Goal: Transaction & Acquisition: Purchase product/service

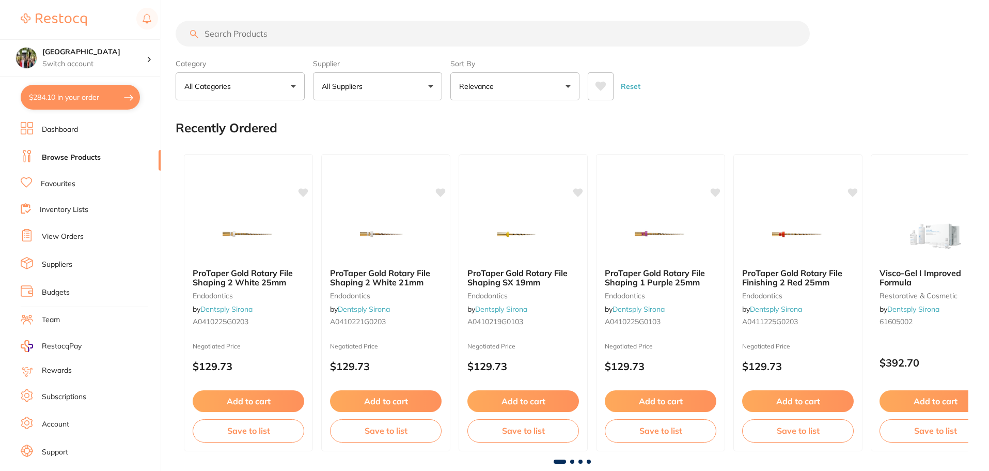
click at [283, 39] on input "search" at bounding box center [493, 34] width 634 height 26
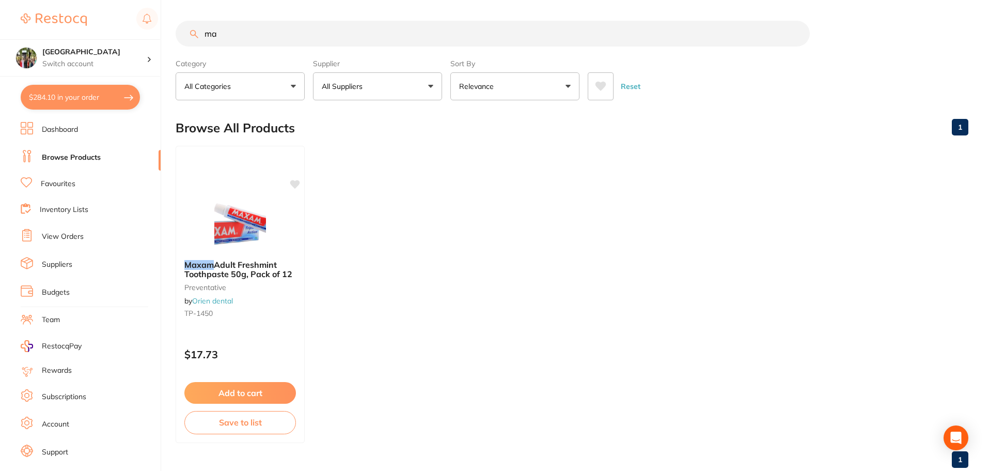
type input "m"
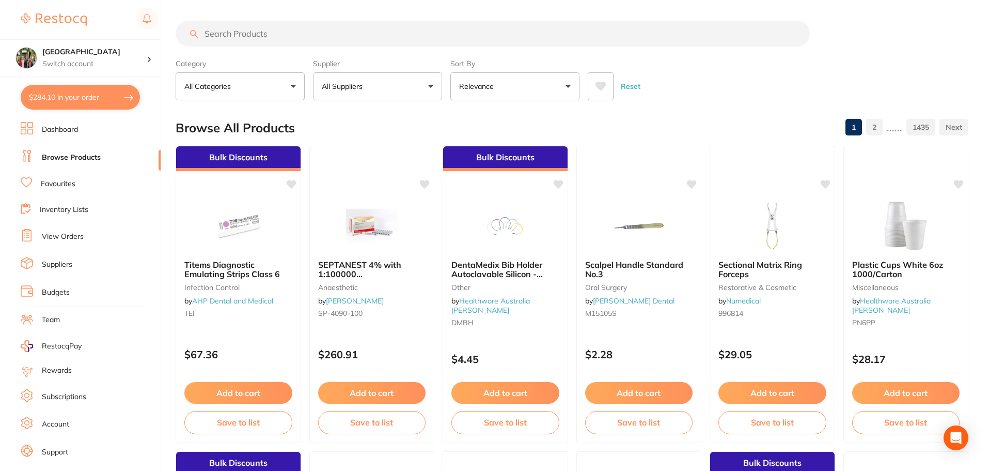
click at [267, 29] on input "search" at bounding box center [493, 34] width 634 height 26
type input "kids toothpaste"
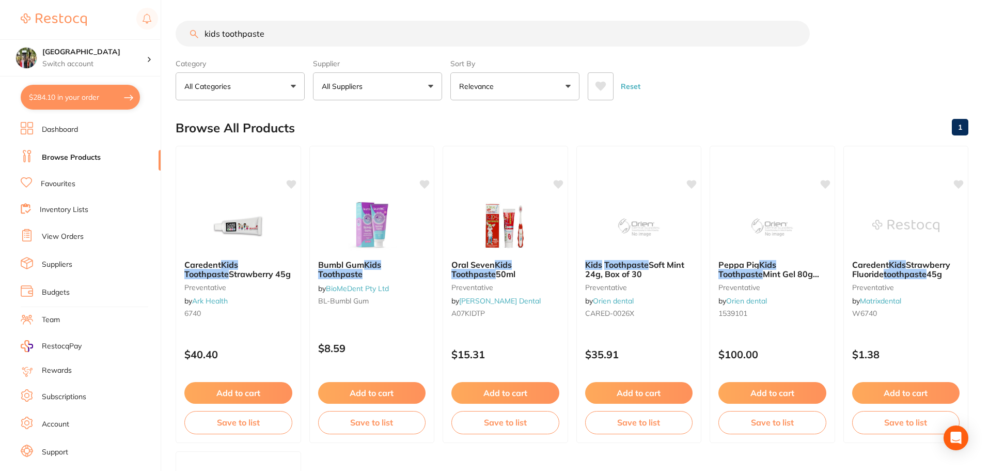
drag, startPoint x: 280, startPoint y: 42, endPoint x: 196, endPoint y: 27, distance: 85.5
click at [196, 27] on input "kids toothpaste" at bounding box center [493, 34] width 634 height 26
click at [424, 87] on button "All Suppliers" at bounding box center [377, 86] width 129 height 28
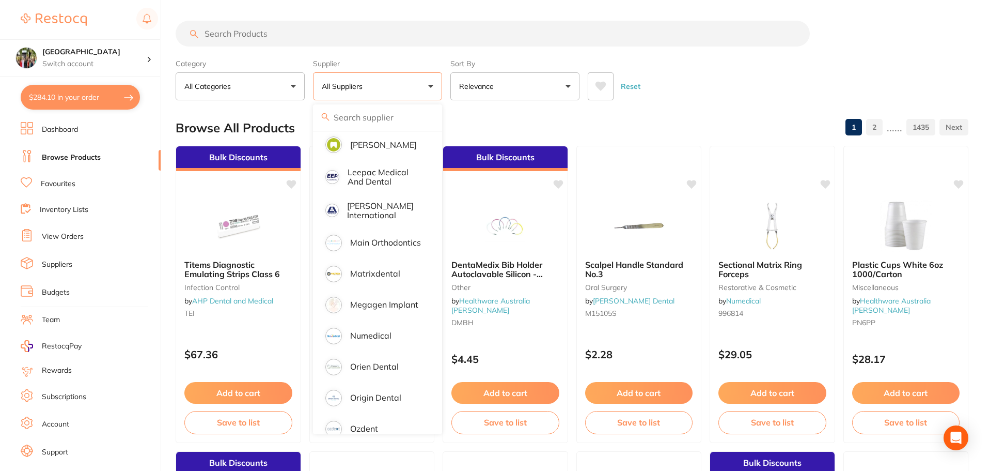
scroll to position [826, 0]
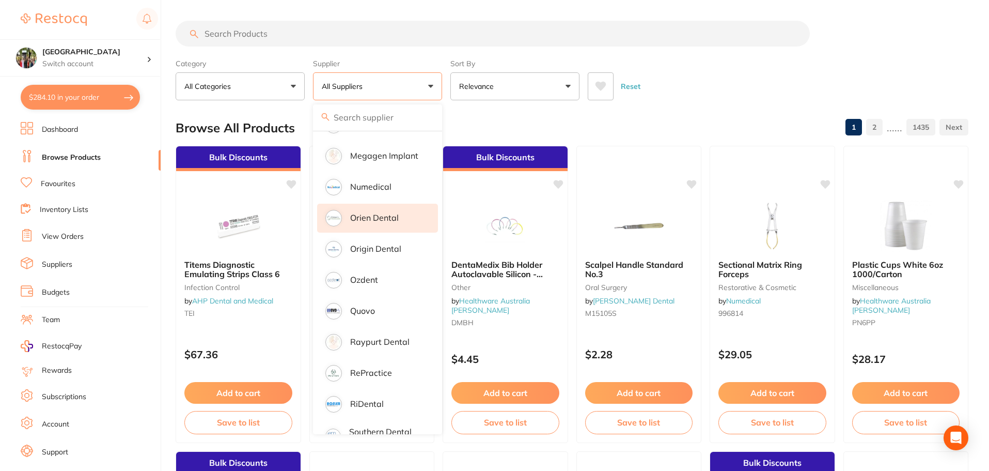
click at [367, 213] on p "Orien dental" at bounding box center [374, 217] width 49 height 9
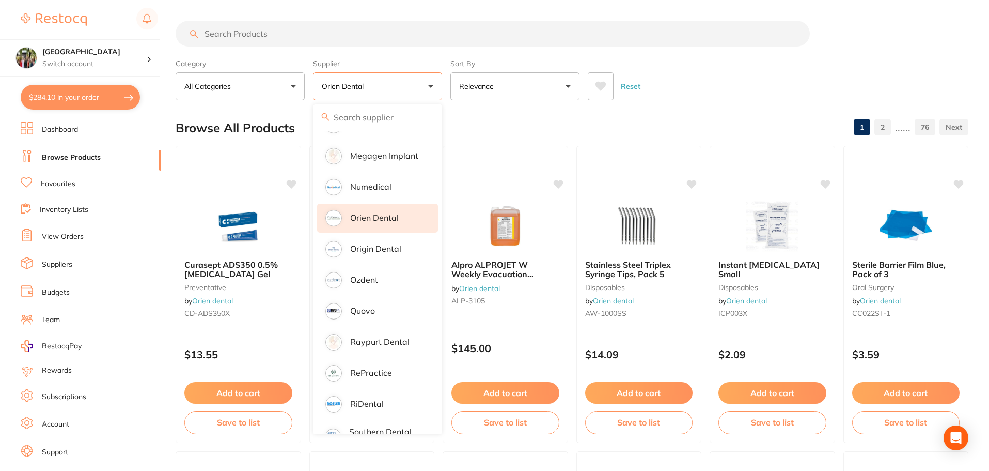
click at [313, 39] on input "search" at bounding box center [493, 34] width 634 height 26
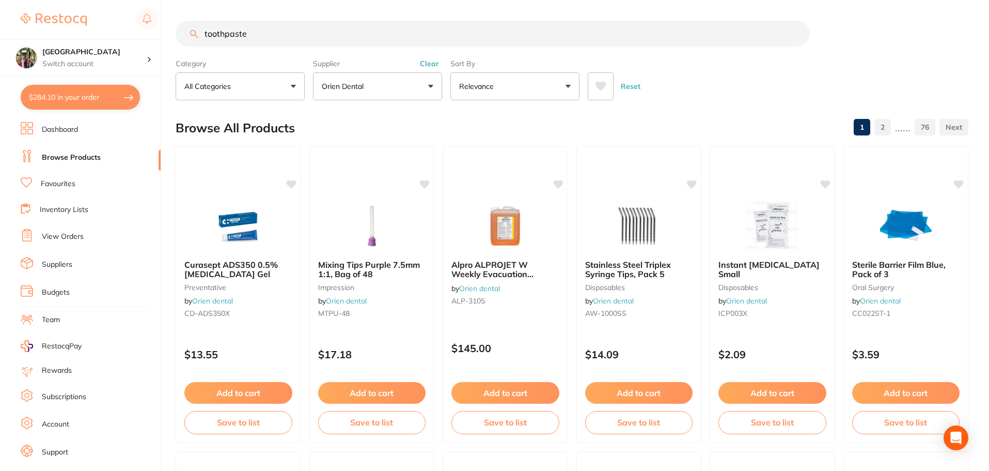
type input "toothpaste"
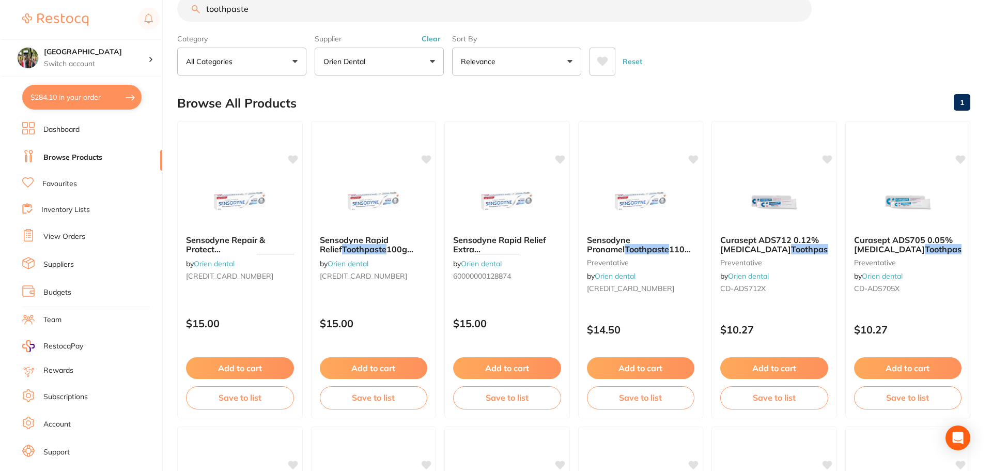
scroll to position [0, 0]
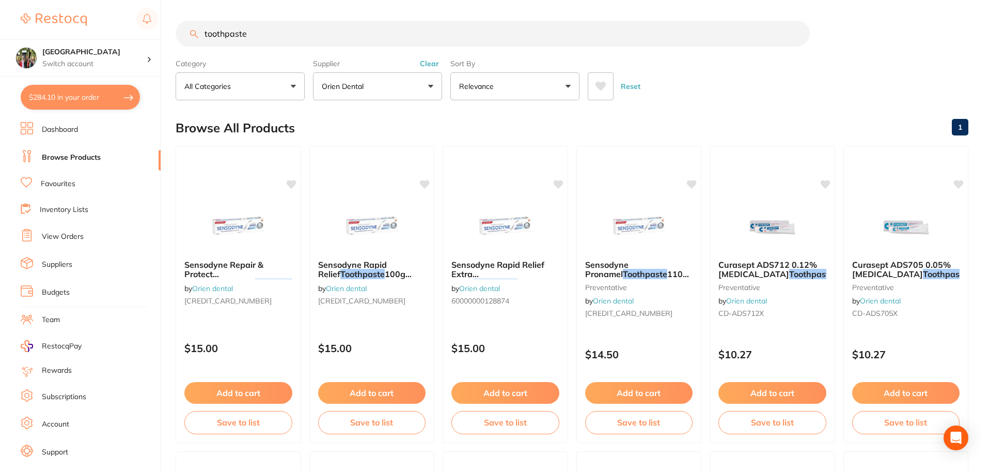
click at [44, 99] on button "$284.10 in your order" at bounding box center [80, 97] width 119 height 25
checkbox input "true"
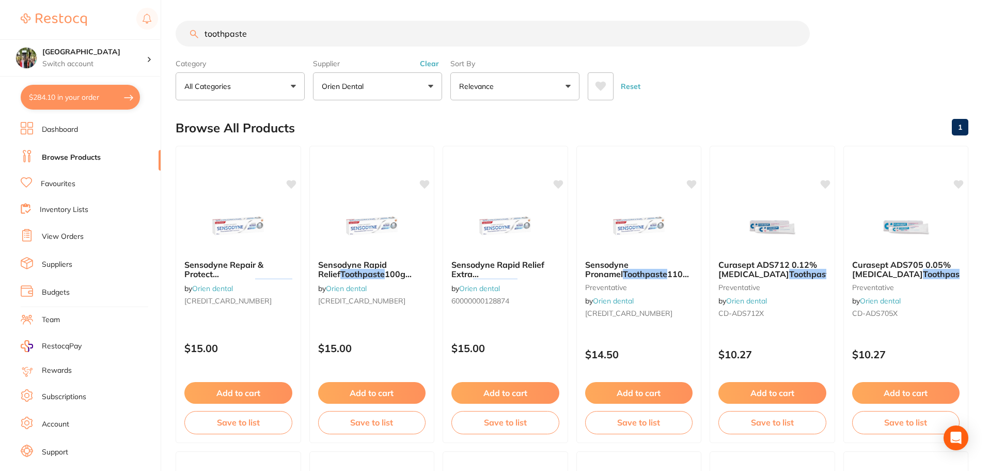
checkbox input "true"
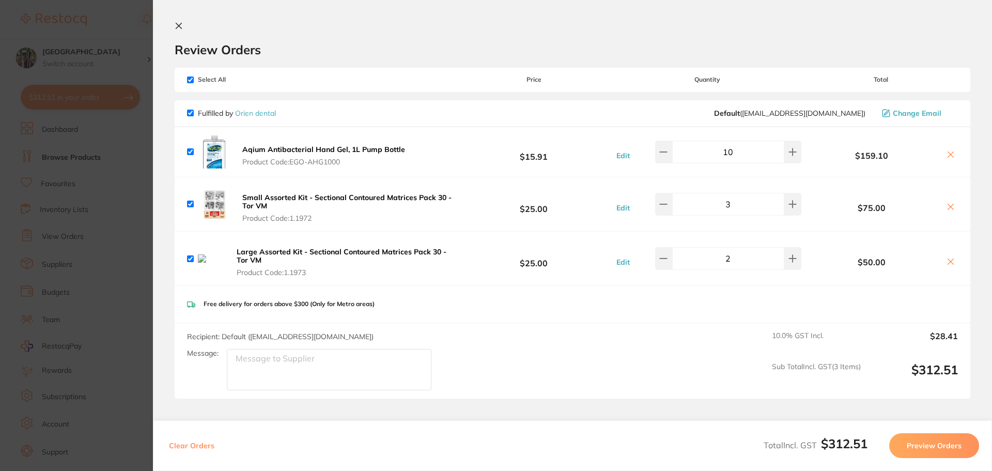
click at [176, 23] on icon at bounding box center [179, 26] width 6 height 6
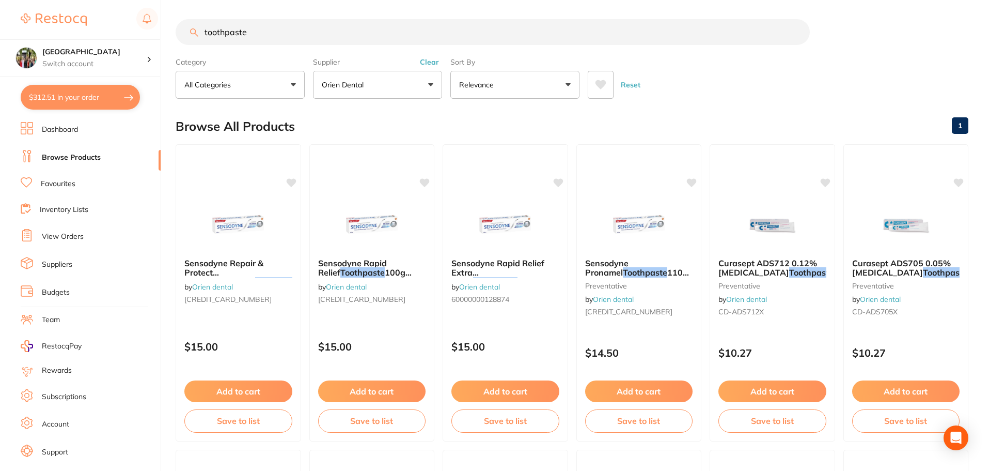
drag, startPoint x: 286, startPoint y: 36, endPoint x: 126, endPoint y: 29, distance: 160.3
click at [126, 29] on div "$312.51 Wanneroo Dental Centre Switch account Wanneroo Dental Centre $312.51 in…" at bounding box center [494, 233] width 989 height 471
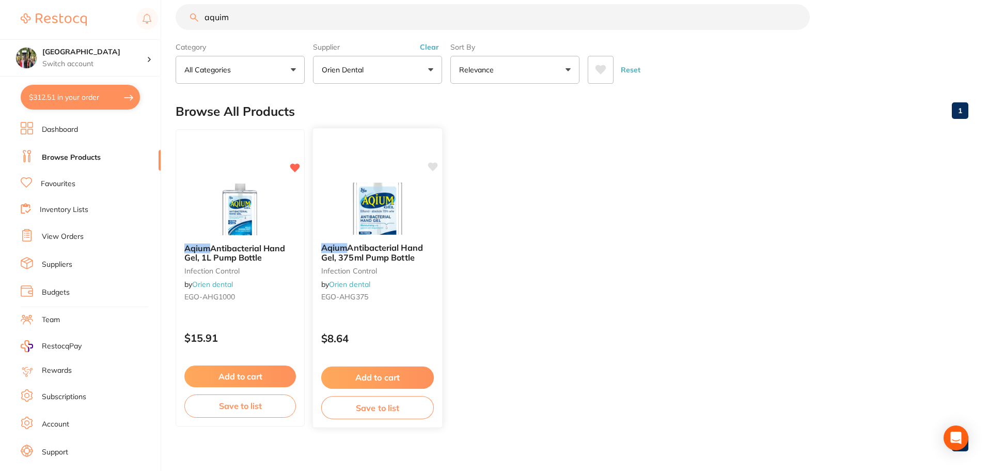
scroll to position [26, 0]
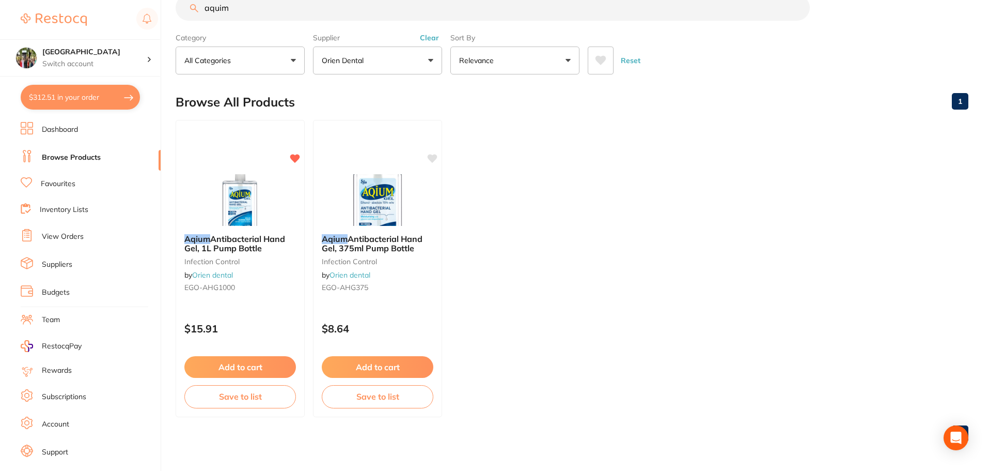
click at [357, 52] on button "Orien dental" at bounding box center [377, 60] width 129 height 28
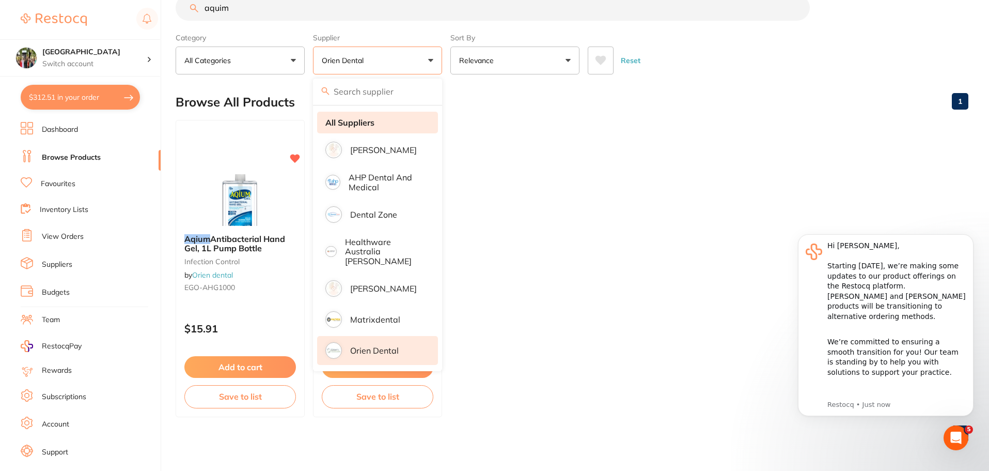
scroll to position [0, 0]
click at [356, 121] on strong "All Suppliers" at bounding box center [349, 122] width 49 height 9
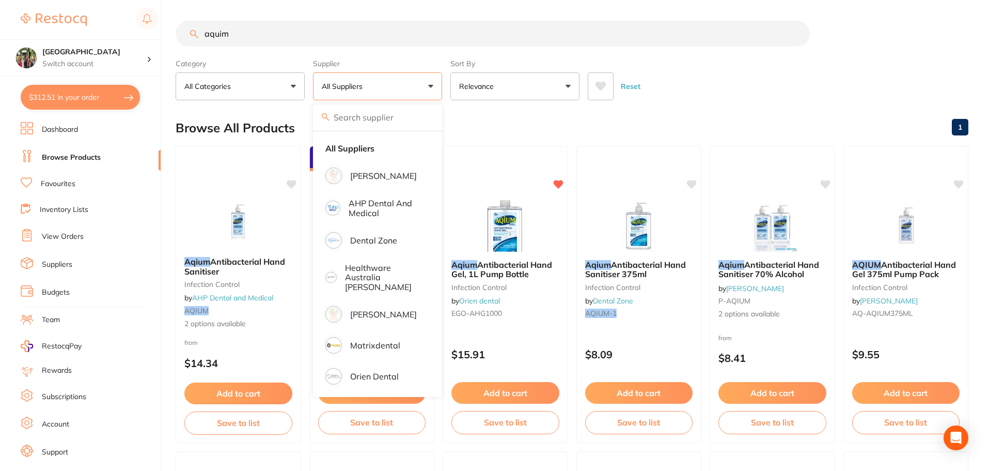
click at [520, 90] on button "Relevance" at bounding box center [514, 86] width 129 height 28
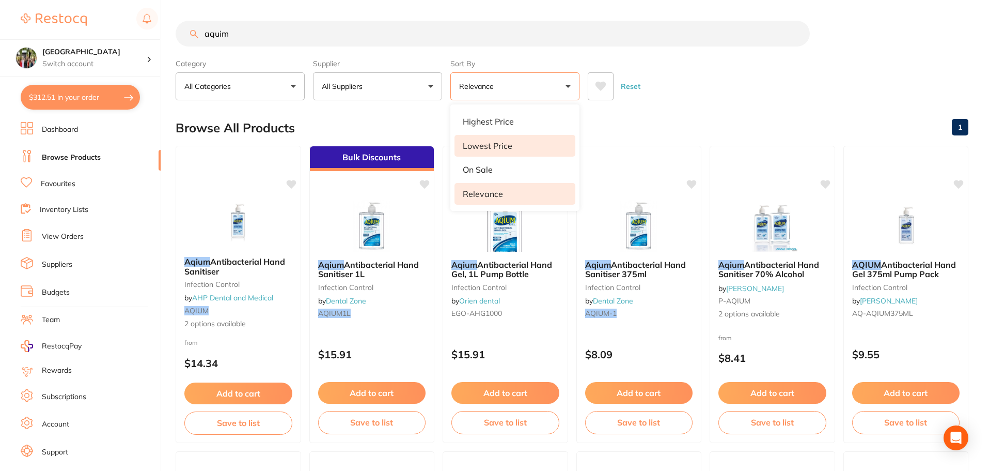
click at [526, 140] on li "Lowest Price" at bounding box center [515, 146] width 121 height 22
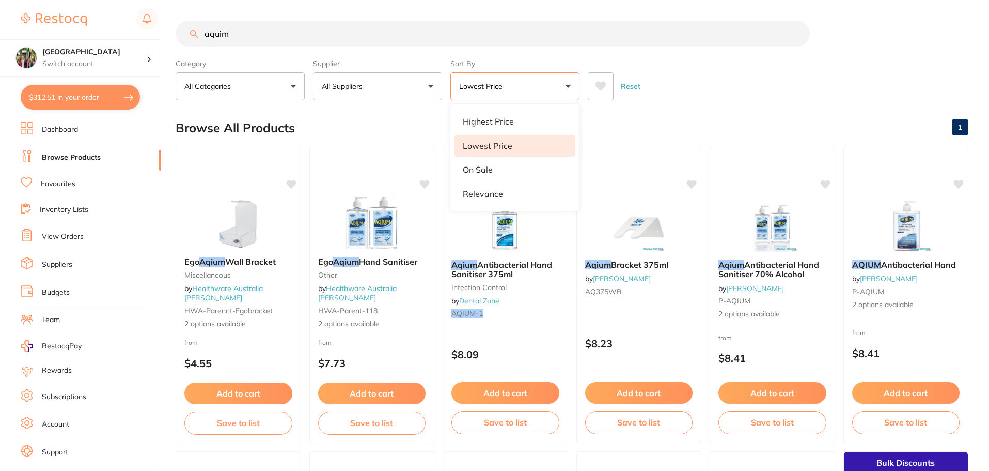
click at [279, 35] on input "aquim" at bounding box center [493, 34] width 634 height 26
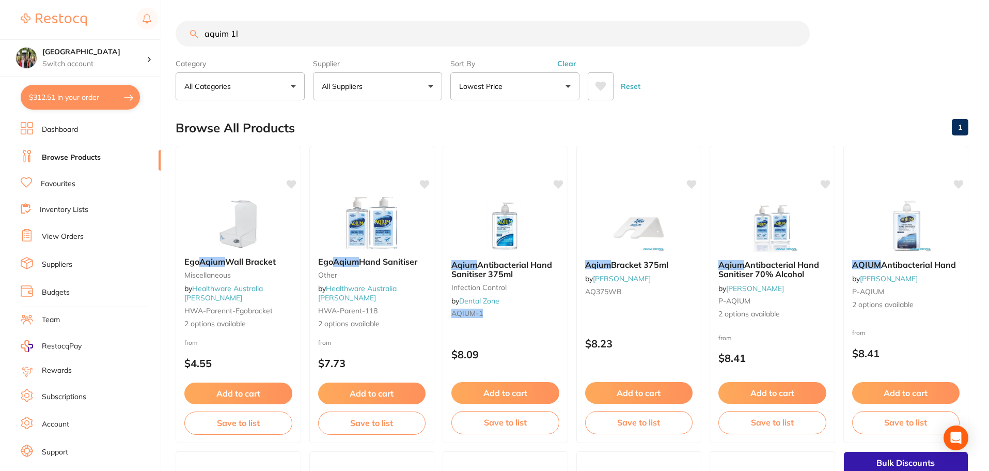
type input "aquim 1l"
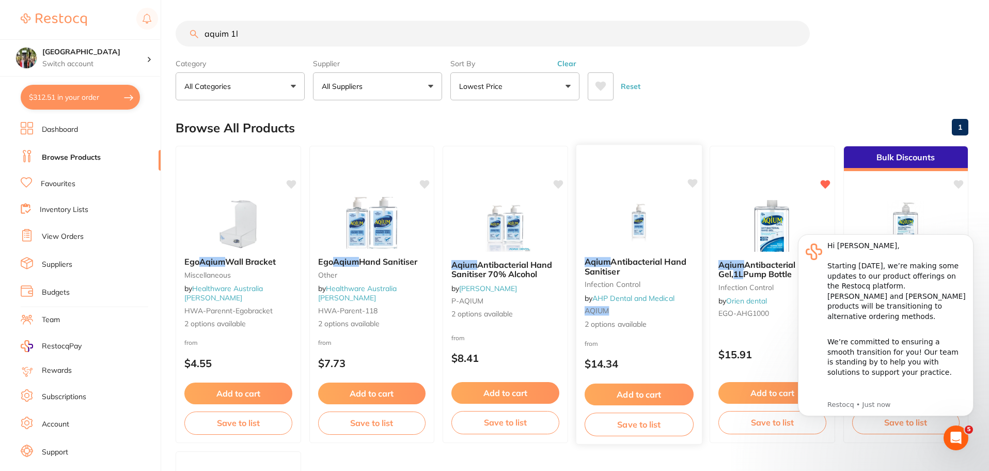
click at [639, 256] on div "Aqium Antibacterial Hand Sanitiser infection control by AHP Dental and Medical …" at bounding box center [639, 292] width 126 height 89
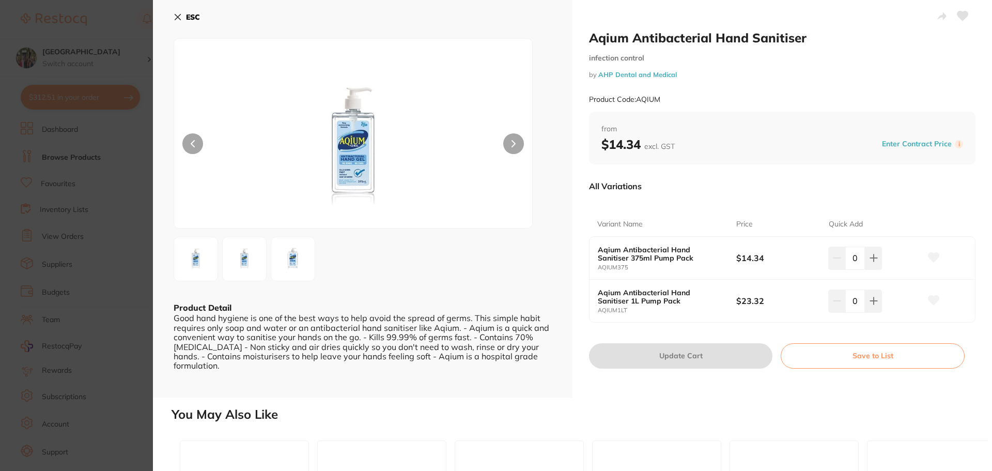
click at [180, 22] on button "ESC" at bounding box center [187, 17] width 26 height 18
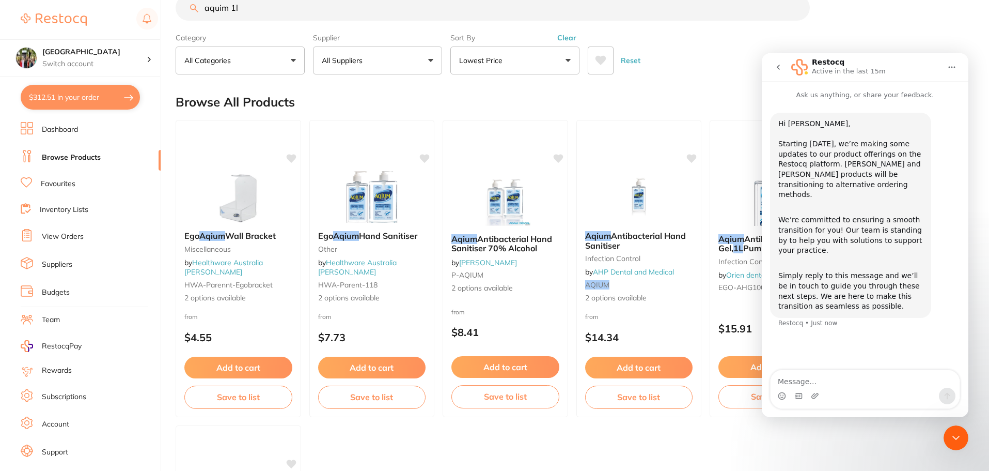
click at [968, 42] on div "Category All Categories All Categories infection control Infection Control Misc…" at bounding box center [572, 51] width 793 height 45
click at [781, 69] on icon "go back" at bounding box center [778, 67] width 8 height 8
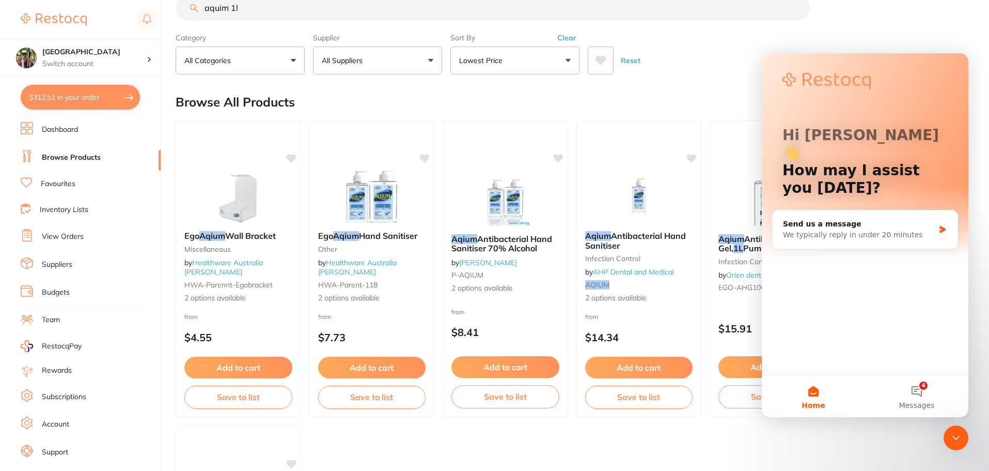
click at [885, 37] on div "Category All Categories All Categories infection control Infection Control Misc…" at bounding box center [572, 51] width 793 height 45
click at [869, 441] on ul "Ego Aqium Wall Bracket Miscellaneous by Healthware Australia [PERSON_NAME]-pare…" at bounding box center [572, 421] width 793 height 602
click at [961, 437] on icon "Close Intercom Messenger" at bounding box center [956, 437] width 12 height 12
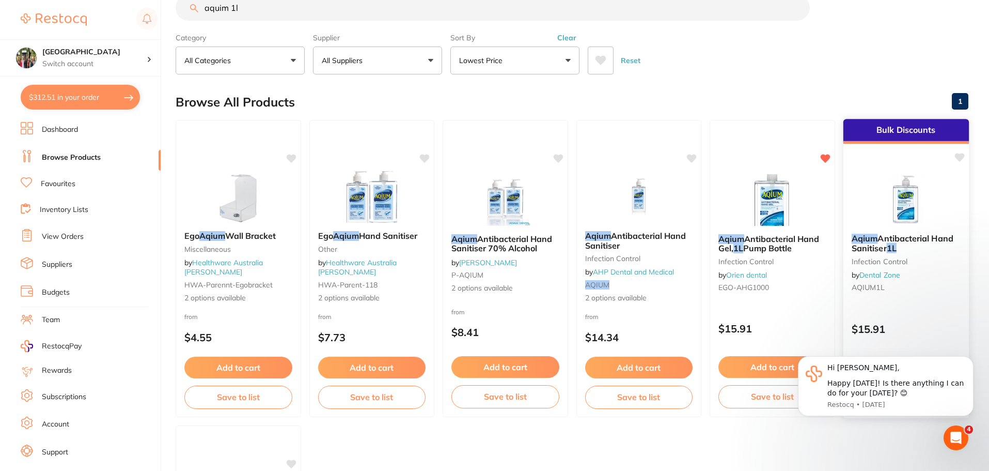
click at [878, 247] on span "Antibacterial Hand Sanitiser" at bounding box center [902, 243] width 102 height 20
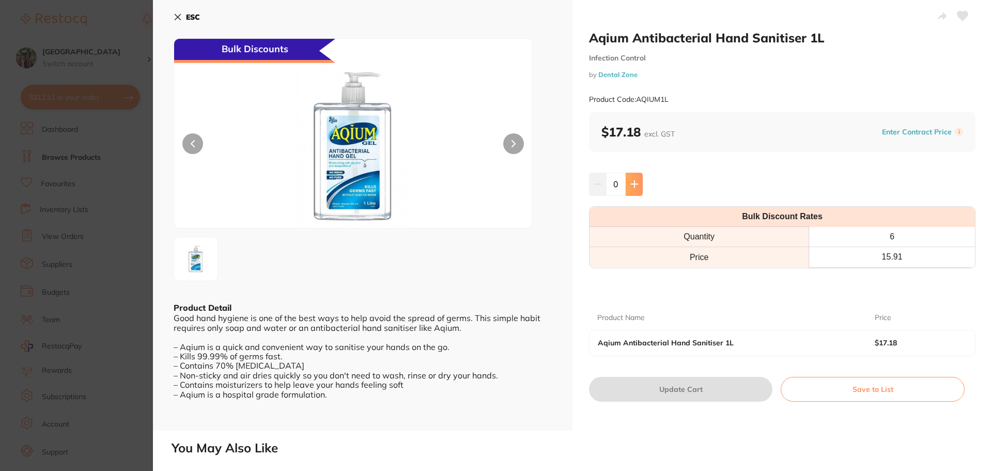
click at [630, 183] on icon at bounding box center [634, 184] width 8 height 8
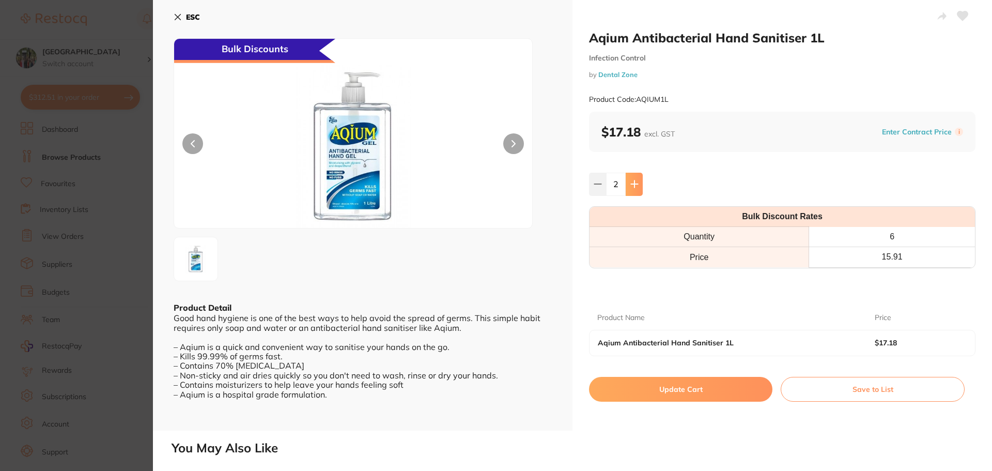
click at [630, 183] on icon at bounding box center [634, 184] width 8 height 8
type input "6"
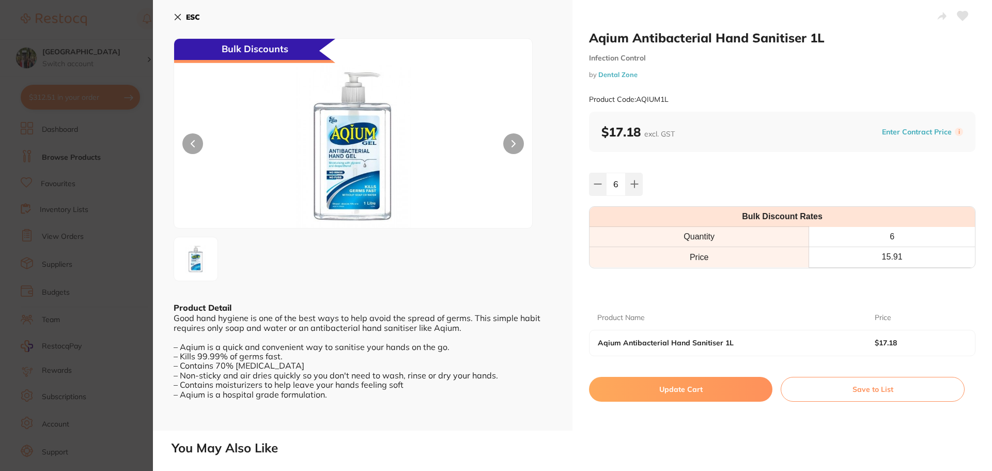
click at [692, 391] on button "Update Cart" at bounding box center [680, 389] width 183 height 25
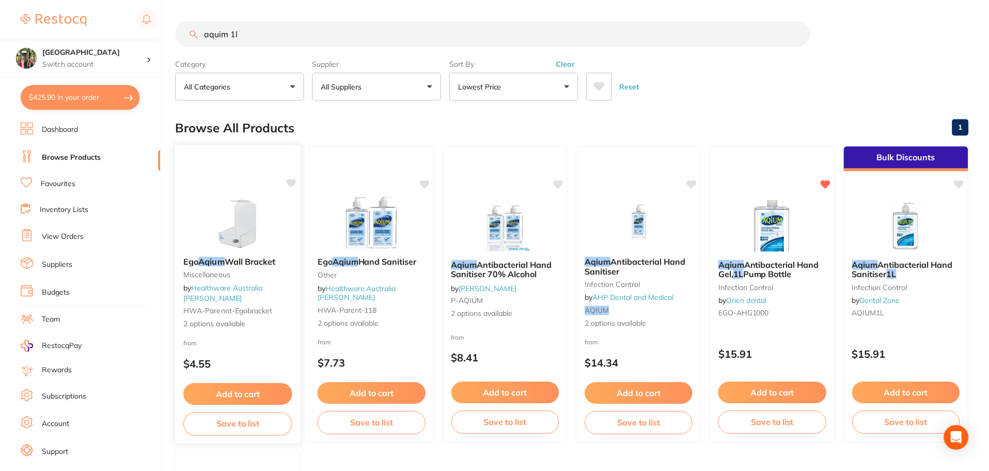
scroll to position [26, 0]
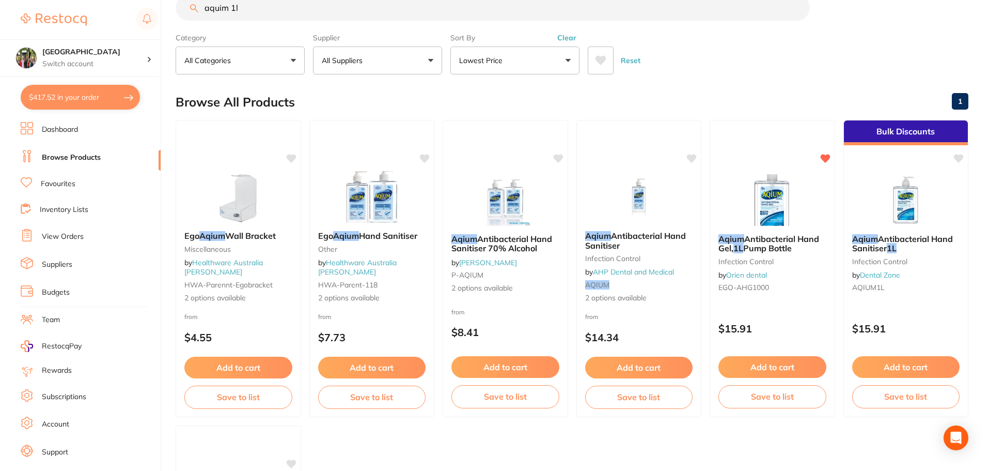
click at [53, 106] on button "$417.52 in your order" at bounding box center [80, 97] width 119 height 25
checkbox input "true"
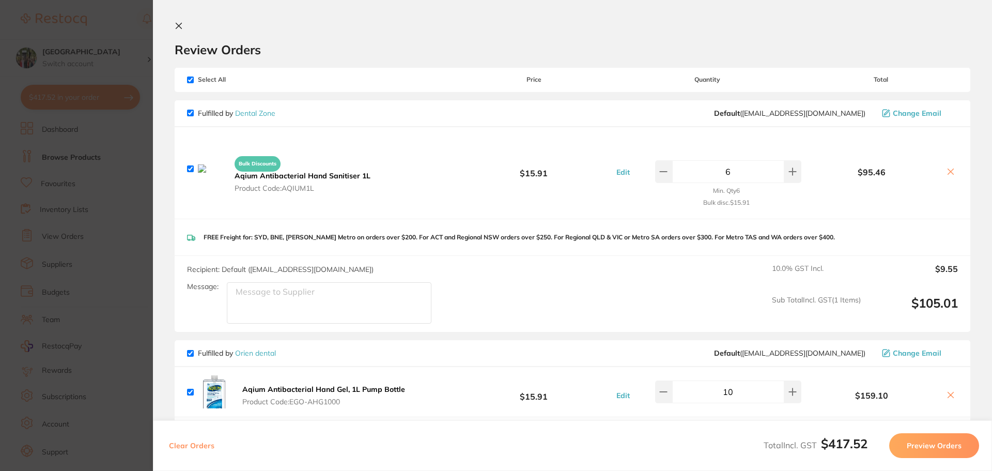
scroll to position [275, 0]
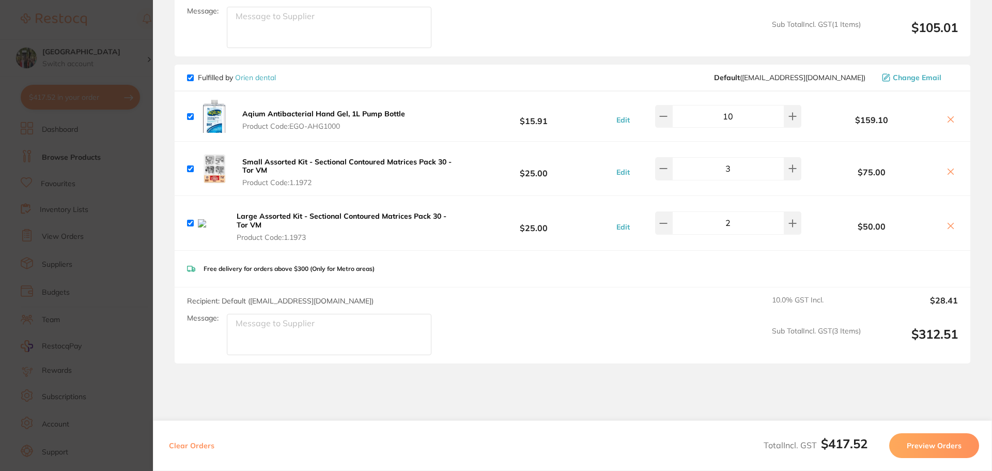
click at [192, 75] on input "checkbox" at bounding box center [190, 77] width 7 height 7
checkbox input "false"
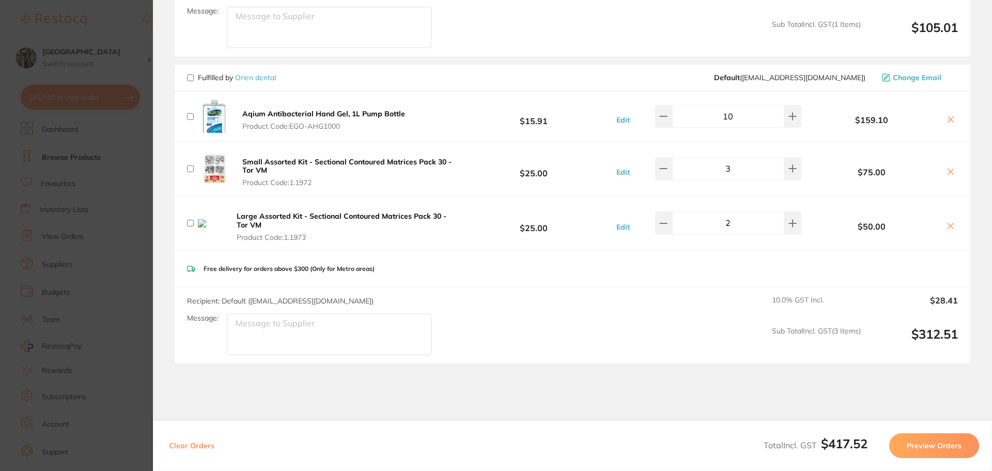
checkbox input "false"
click at [948, 120] on icon at bounding box center [950, 119] width 8 height 8
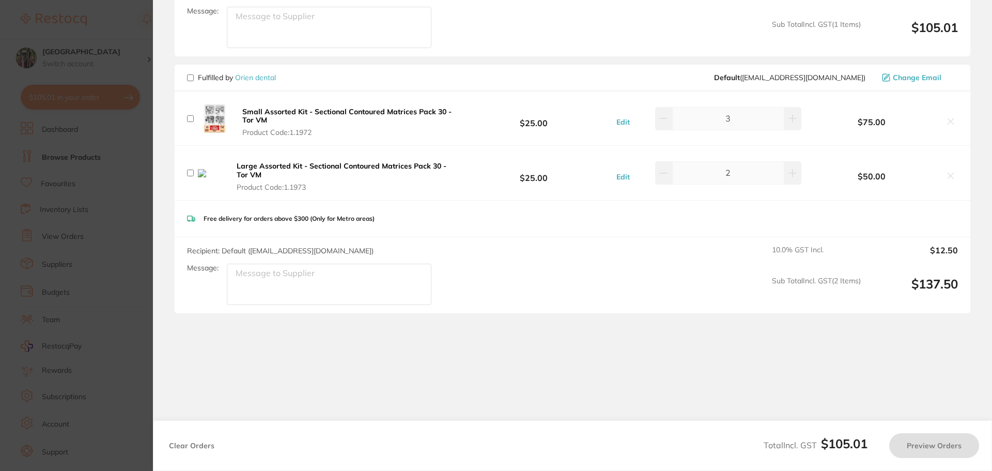
click at [948, 120] on icon at bounding box center [950, 121] width 8 height 8
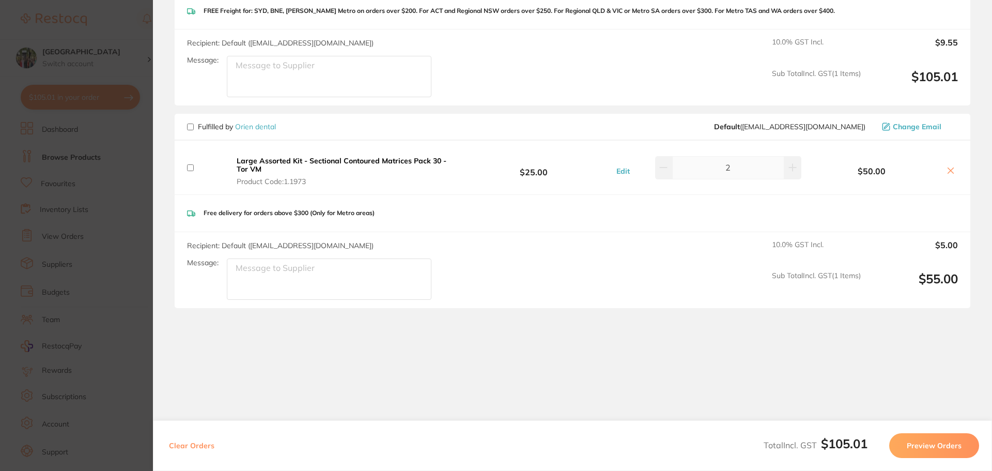
scroll to position [226, 0]
click at [950, 166] on icon at bounding box center [950, 170] width 8 height 8
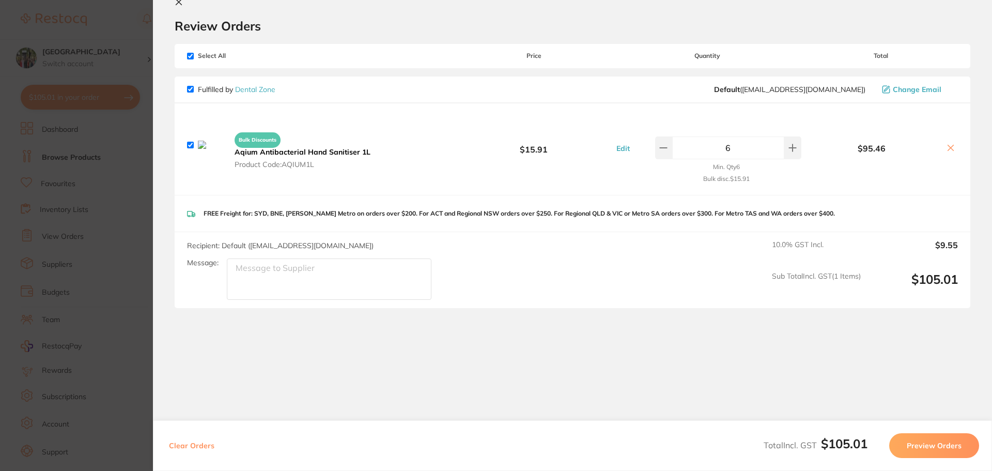
click at [950, 148] on icon at bounding box center [950, 148] width 8 height 8
checkbox input "false"
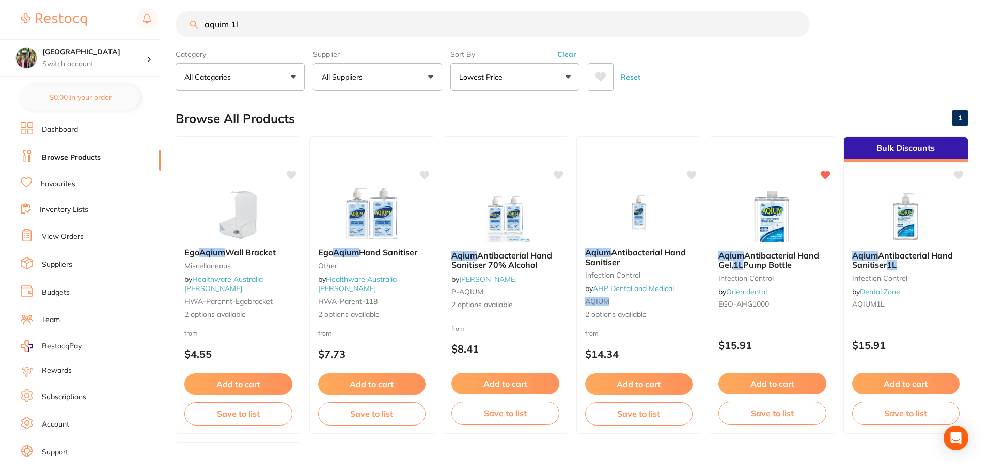
scroll to position [0, 0]
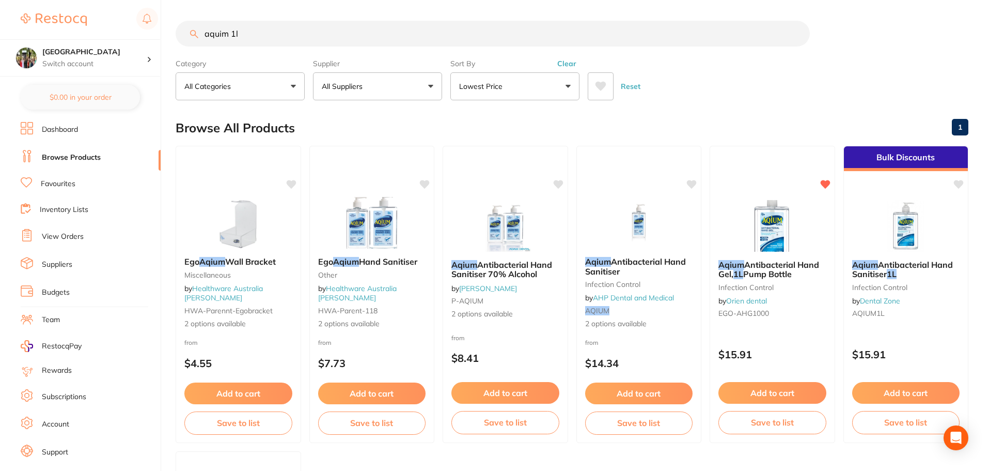
drag, startPoint x: 266, startPoint y: 34, endPoint x: 94, endPoint y: -2, distance: 175.6
click at [94, 0] on html "$105.01 Wanneroo Dental Centre Switch account Wanneroo Dental Centre $0.00 in y…" at bounding box center [494, 235] width 989 height 471
type input "tor"
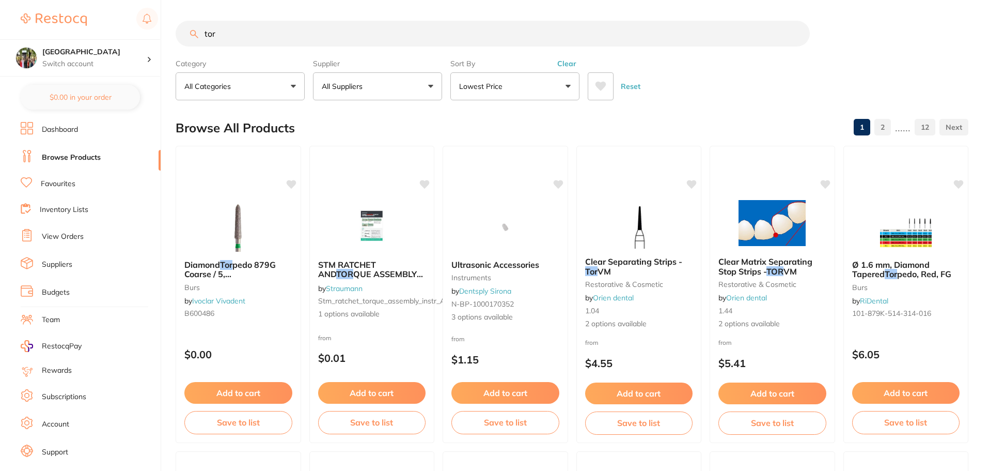
click at [365, 85] on p "All Suppliers" at bounding box center [344, 86] width 45 height 10
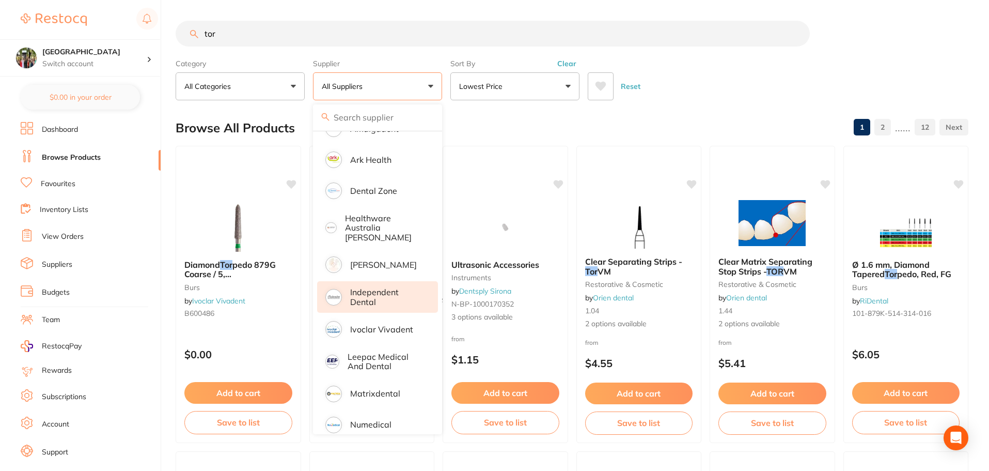
scroll to position [275, 0]
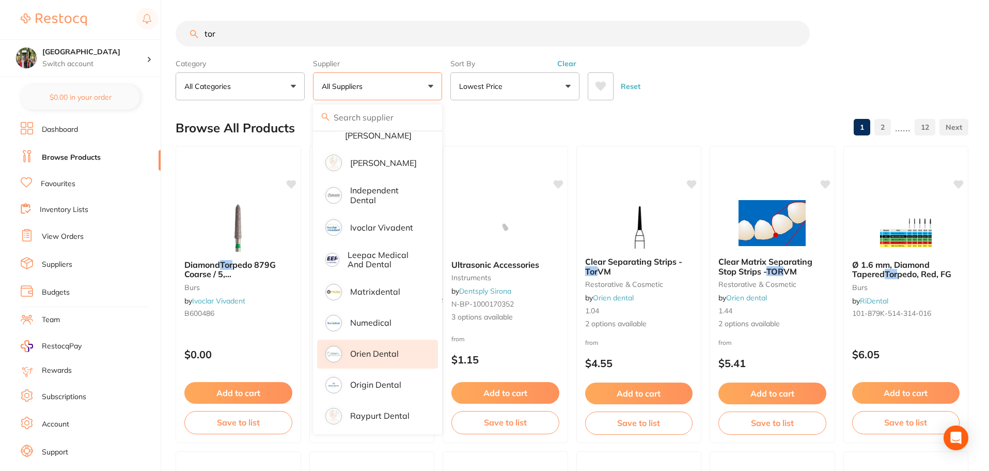
click at [352, 350] on p "Orien dental" at bounding box center [374, 353] width 49 height 9
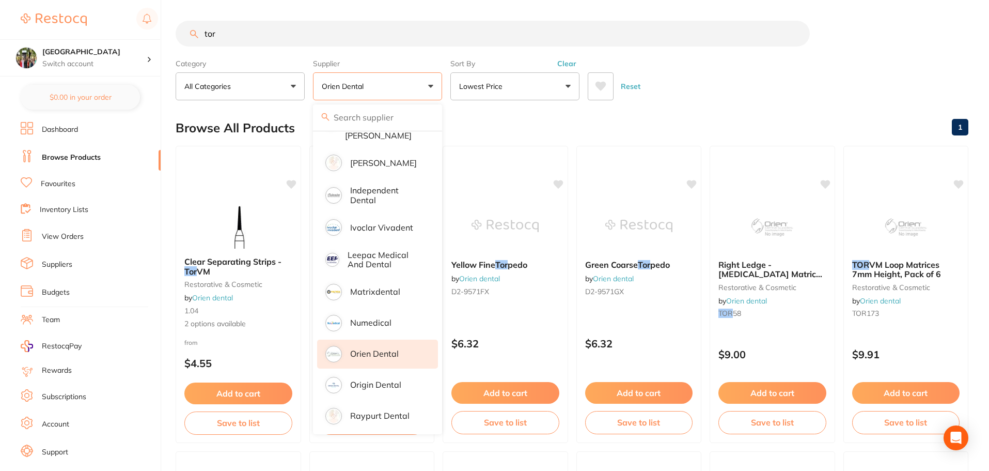
click at [738, 81] on div "Reset" at bounding box center [774, 82] width 372 height 36
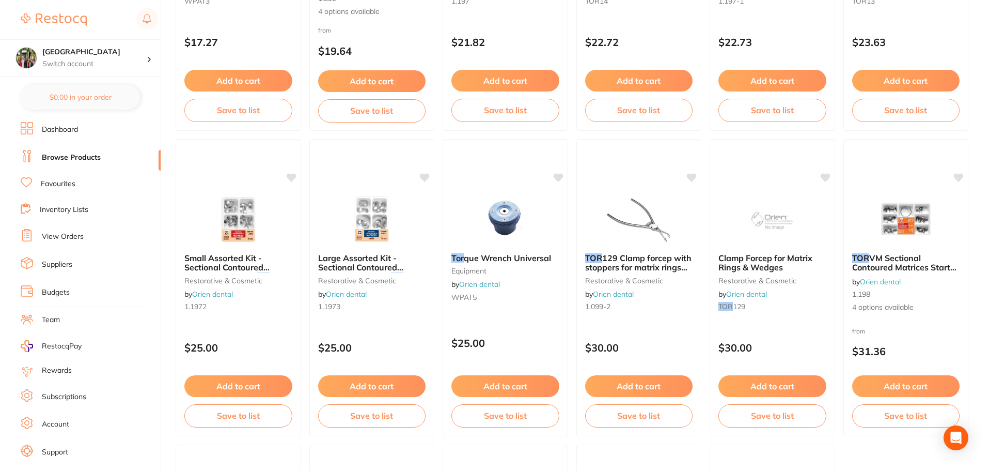
scroll to position [1240, 0]
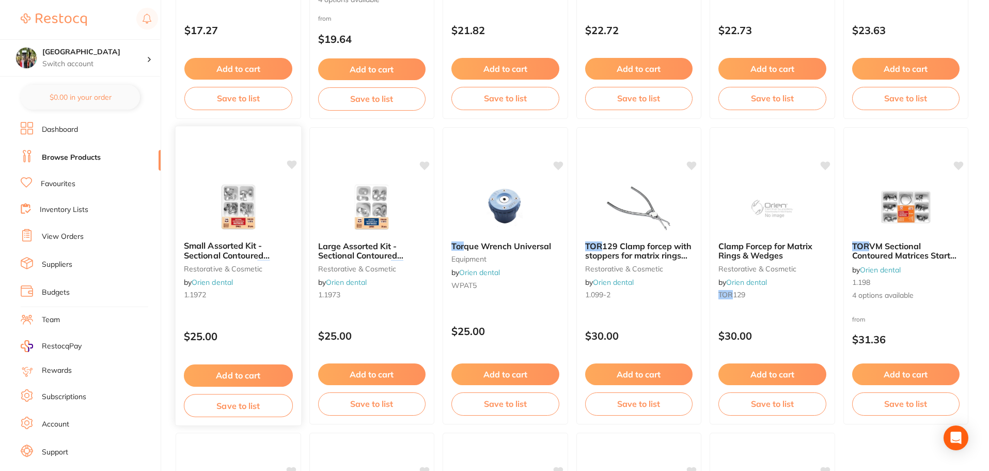
click at [214, 255] on span "Small Assorted Kit - Sectional Contoured Matrices Pack 30 -" at bounding box center [227, 254] width 86 height 29
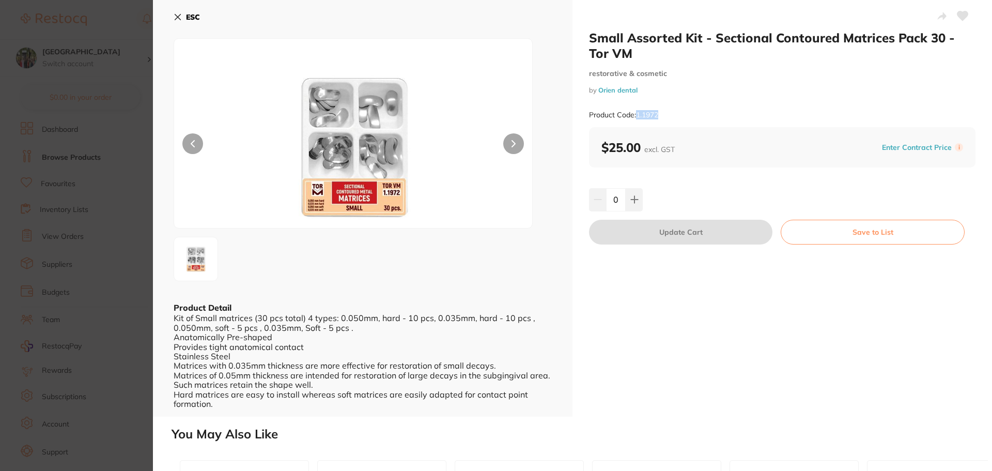
drag, startPoint x: 663, startPoint y: 112, endPoint x: 636, endPoint y: 117, distance: 26.9
click at [636, 117] on div "Product Code: 1.1972" at bounding box center [782, 114] width 386 height 25
copy small "1.1972"
click at [181, 14] on icon at bounding box center [178, 17] width 8 height 8
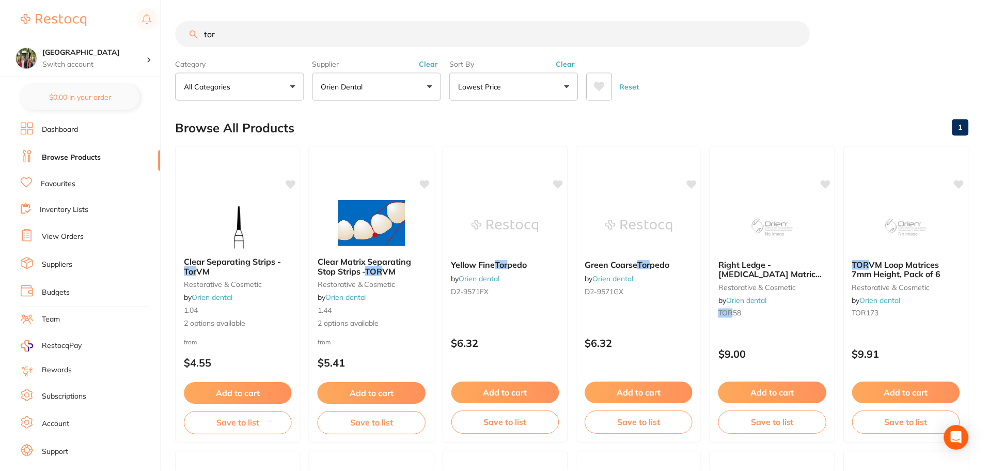
scroll to position [1240, 0]
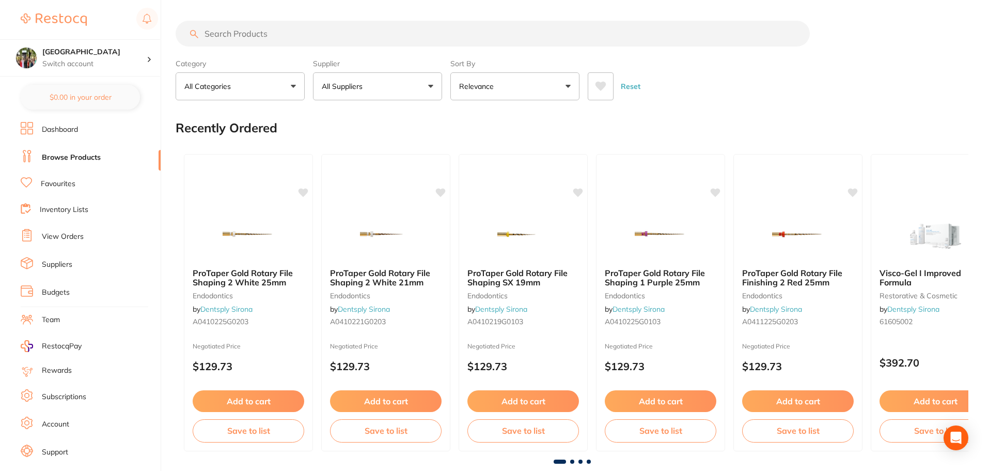
click at [283, 34] on input "search" at bounding box center [493, 34] width 634 height 26
type input "disposable bite block cover"
